Goal: Task Accomplishment & Management: Manage account settings

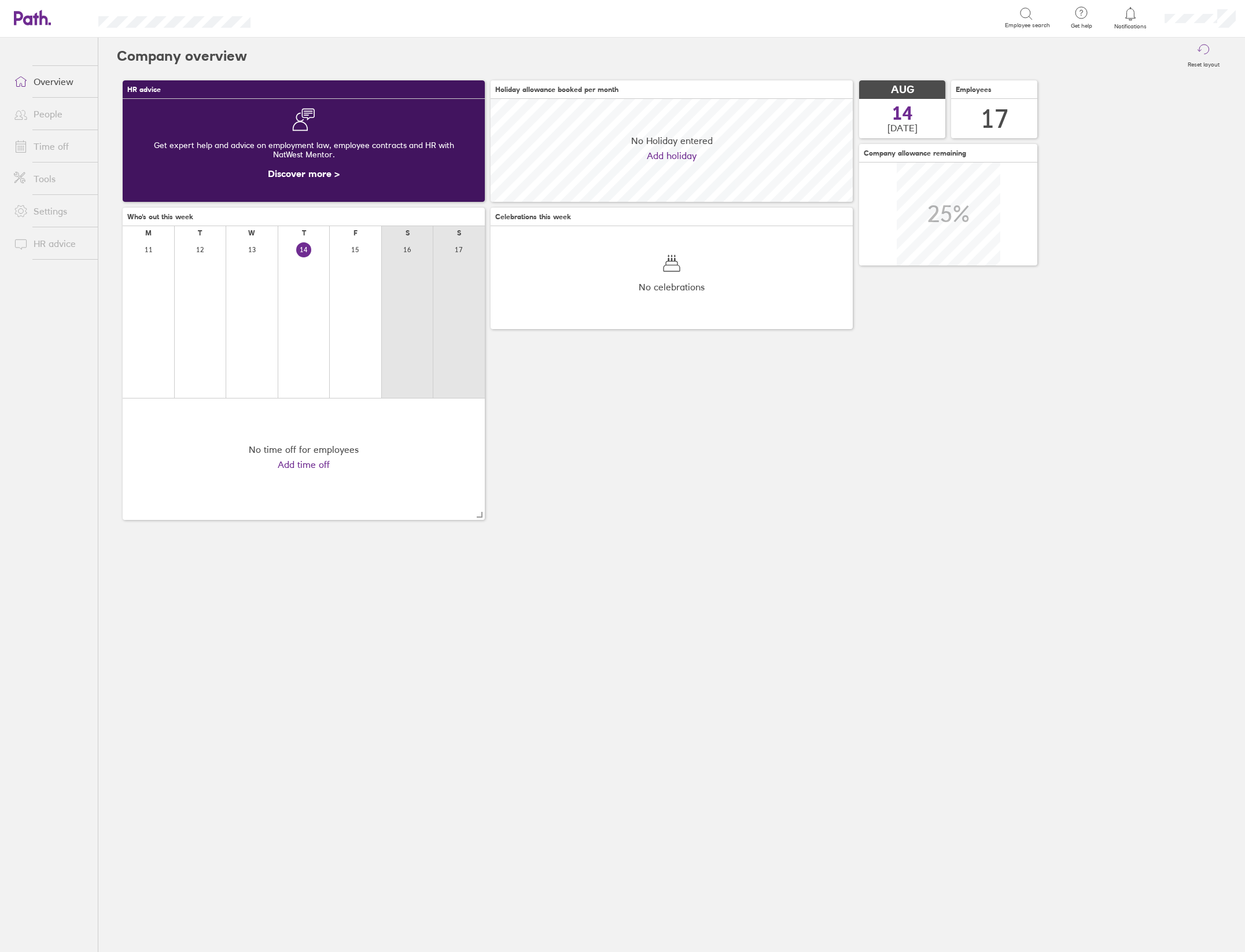
scroll to position [102, 362]
click at [44, 116] on link "People" at bounding box center [51, 113] width 93 height 23
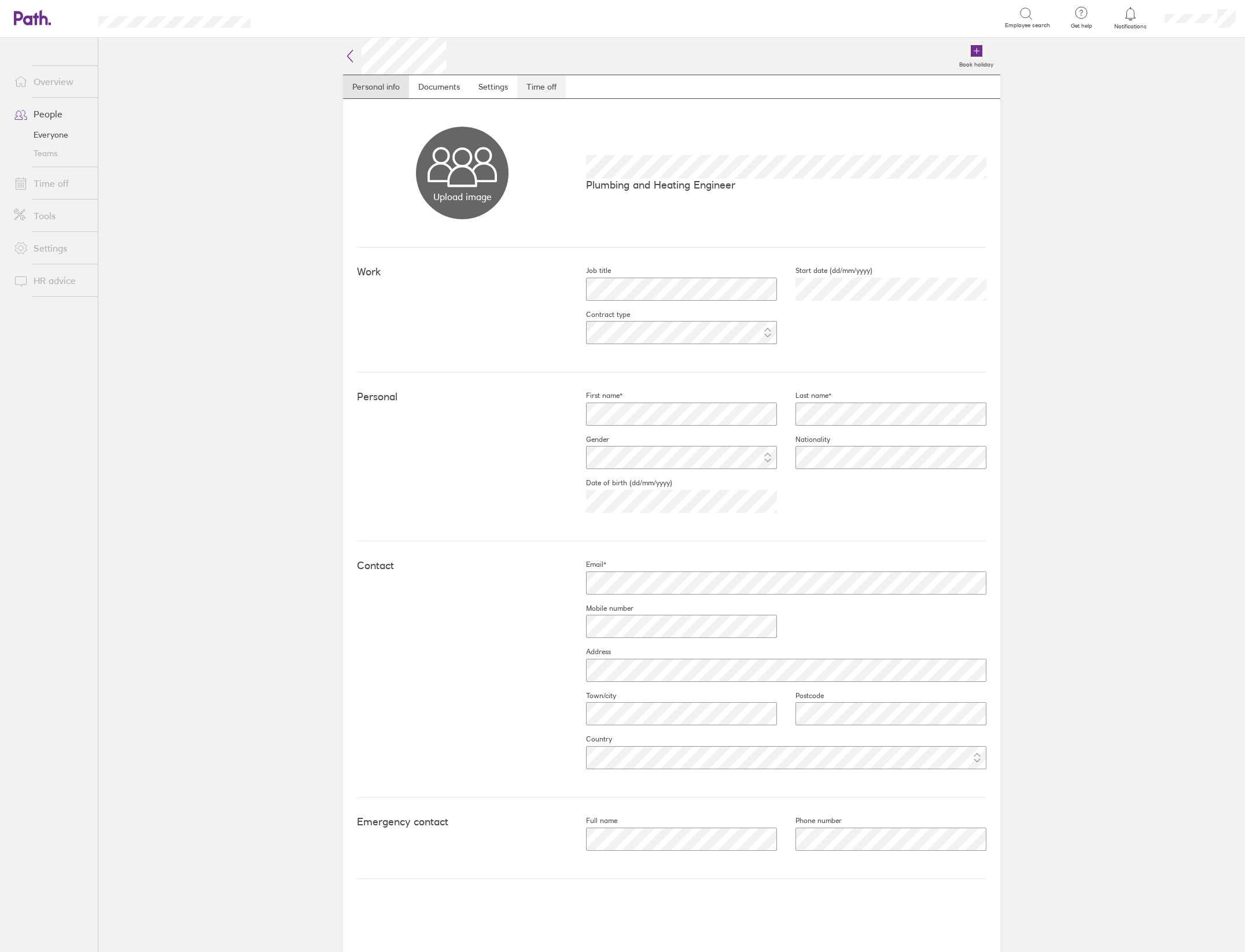
click at [553, 88] on link "Time off" at bounding box center [541, 87] width 49 height 23
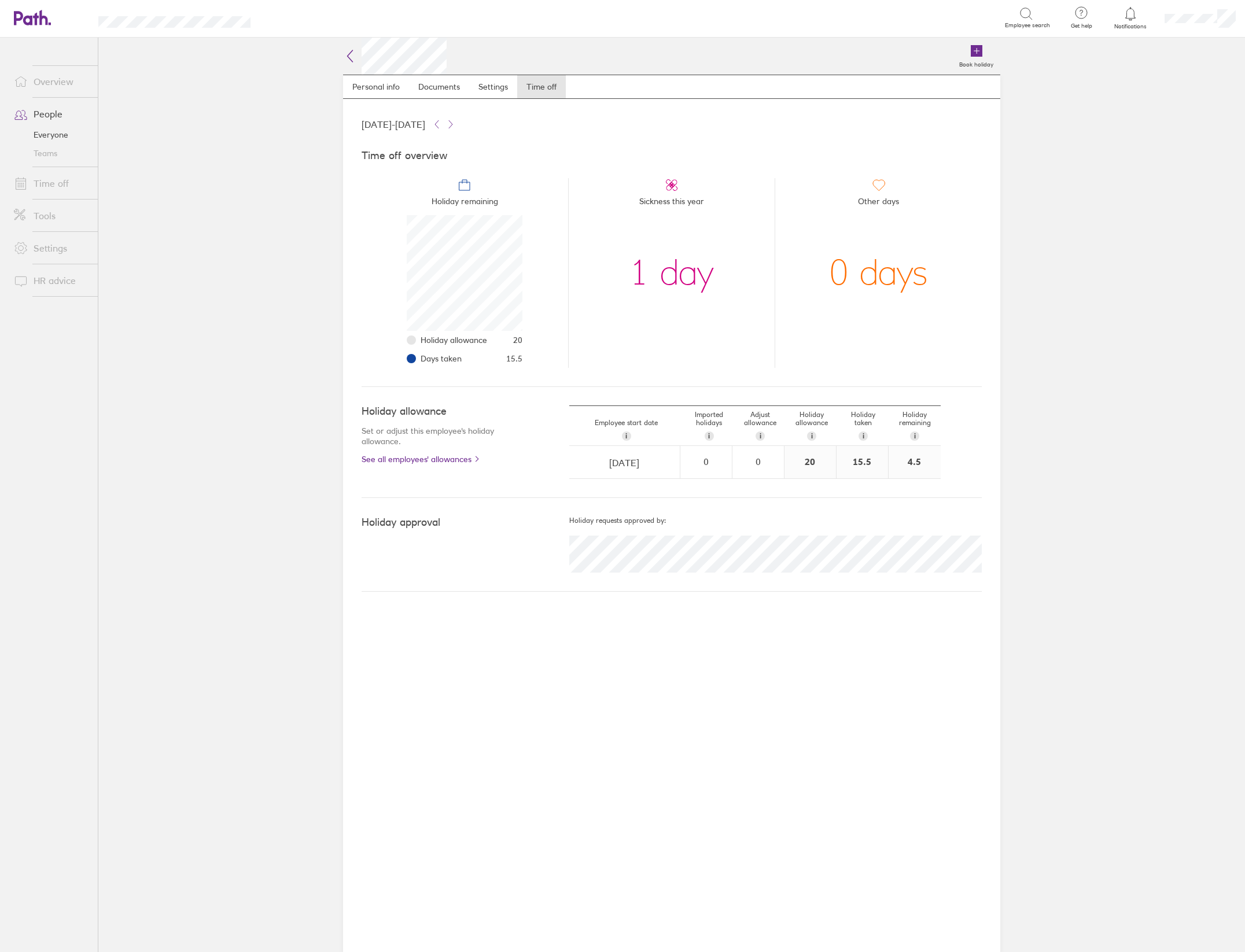
scroll to position [116, 116]
click at [973, 51] on icon at bounding box center [976, 51] width 5 height 0
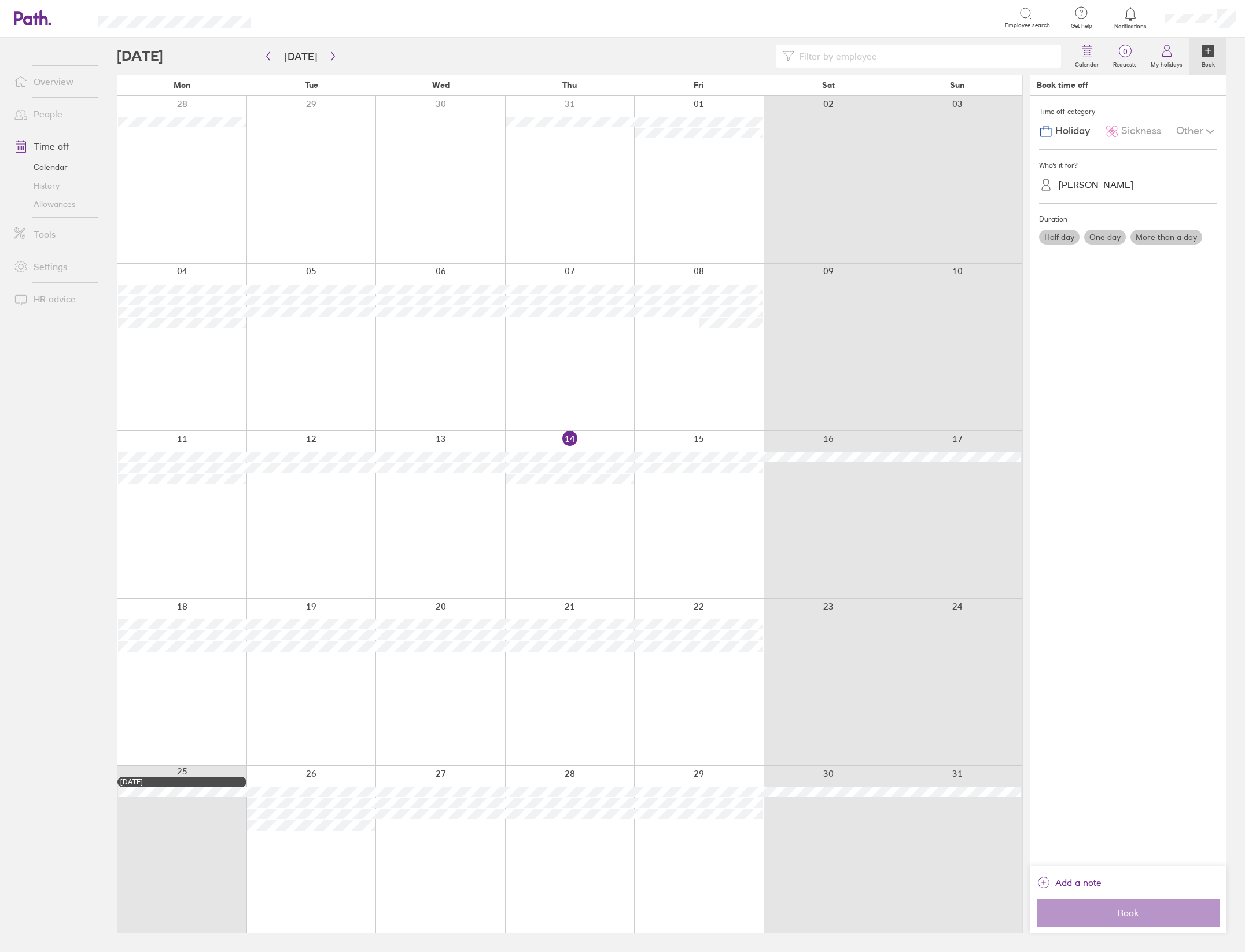
click at [1114, 237] on label "One day" at bounding box center [1105, 237] width 42 height 15
click at [0, 0] on input "One day" at bounding box center [0, 0] width 0 height 0
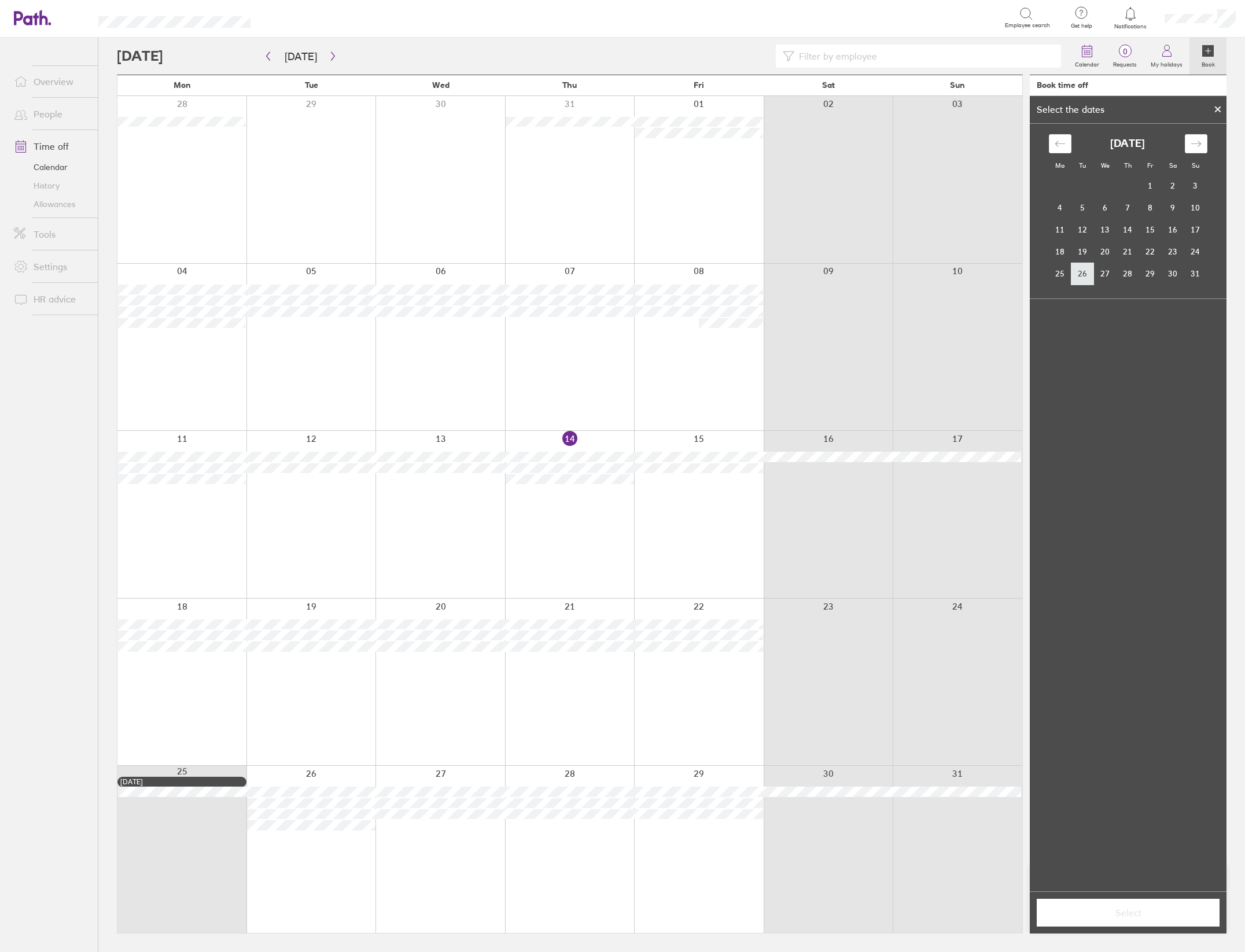
click at [1084, 275] on td "26" at bounding box center [1083, 274] width 23 height 22
click at [1132, 912] on span "Select" at bounding box center [1127, 913] width 167 height 11
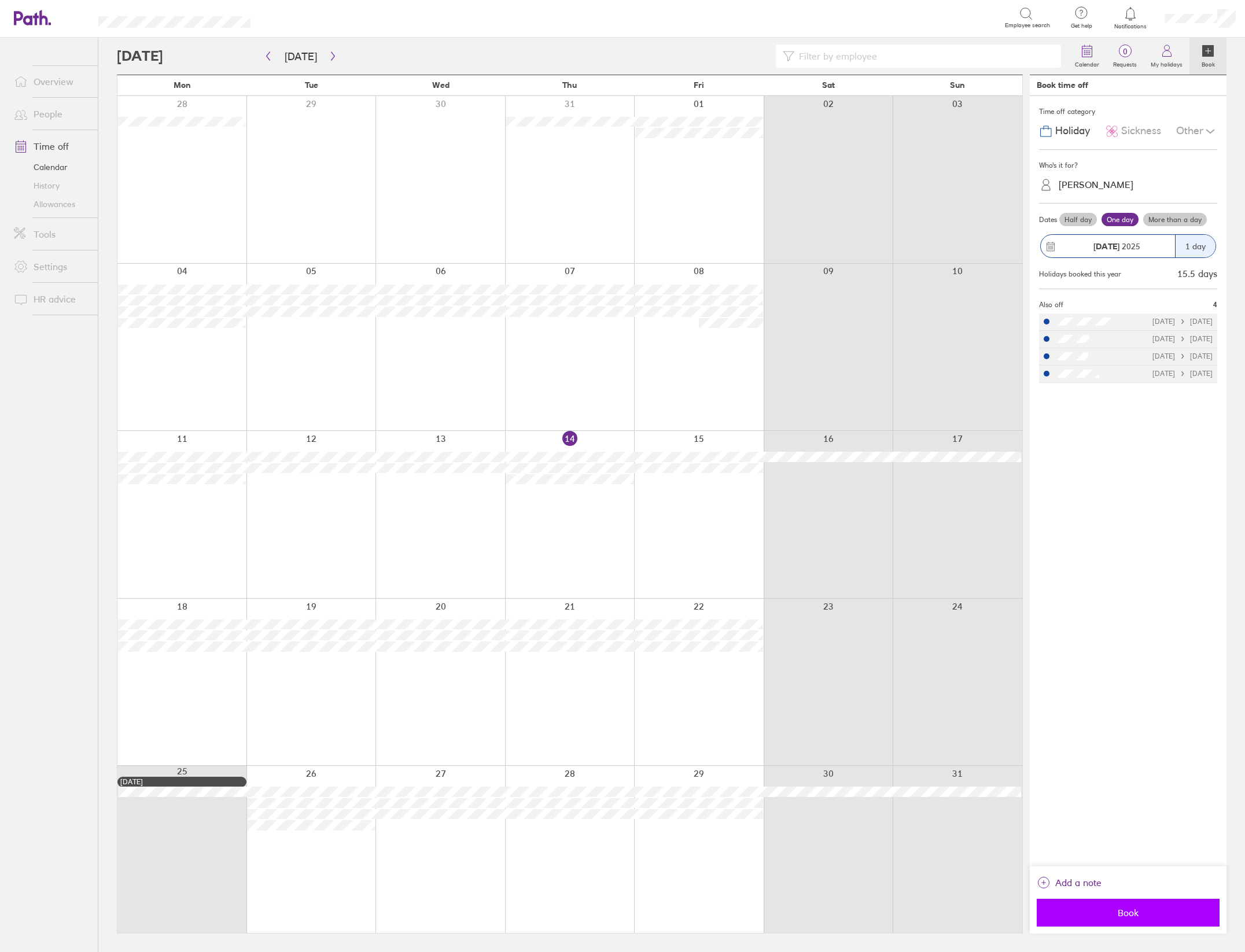
click at [1127, 914] on span "Book" at bounding box center [1127, 913] width 167 height 11
